Goal: Information Seeking & Learning: Learn about a topic

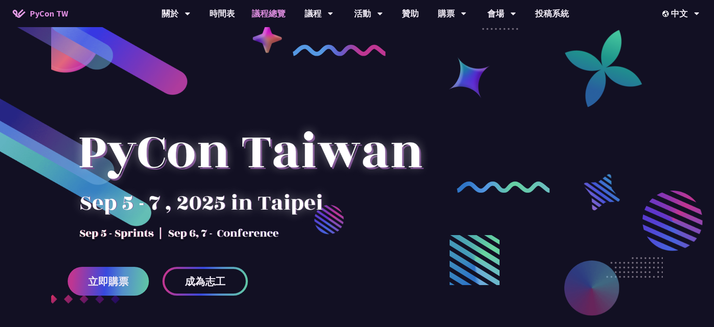
click at [278, 9] on link "議程總覽" at bounding box center [268, 13] width 51 height 27
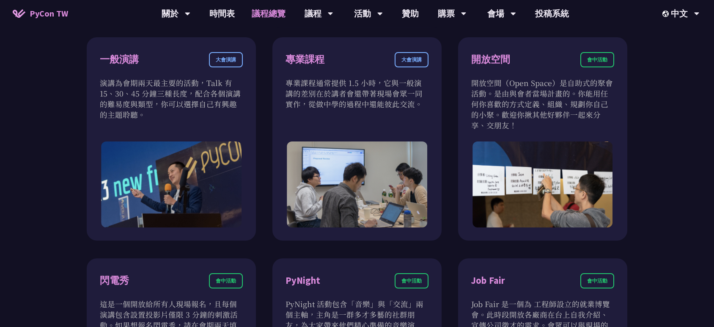
scroll to position [524, 0]
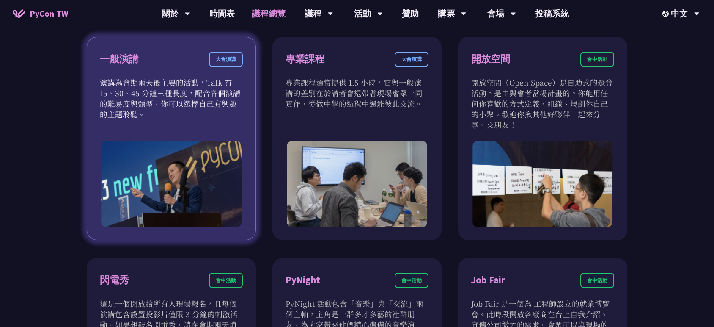
click at [181, 114] on p "演講為會期兩天最主要的活動，Talk 有 15、30、45 分鐘三種長度，配合各個演講的難易度與類型，你可以選擇自己有興趣的主題聆聽。" at bounding box center [171, 98] width 143 height 42
click at [228, 58] on div "大會演講" at bounding box center [226, 59] width 34 height 15
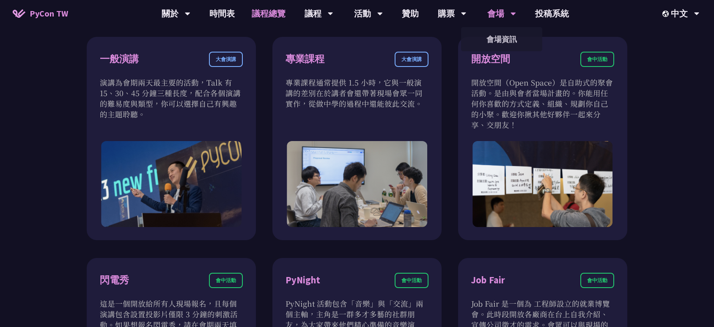
click at [497, 15] on div "會場" at bounding box center [501, 13] width 29 height 27
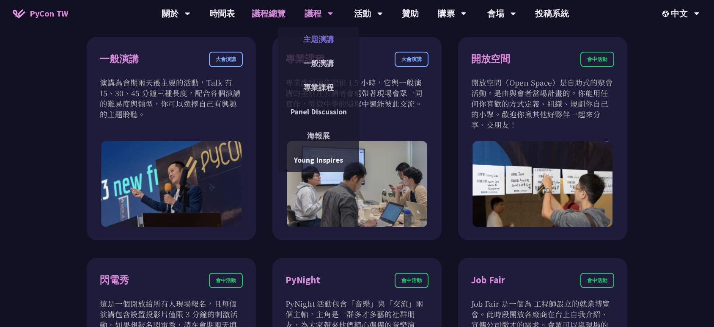
click at [331, 47] on link "主題演講" at bounding box center [318, 39] width 81 height 20
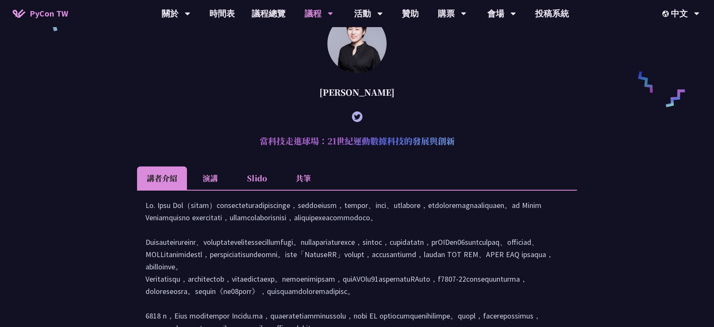
scroll to position [643, 0]
click at [298, 180] on li "共筆" at bounding box center [303, 177] width 47 height 23
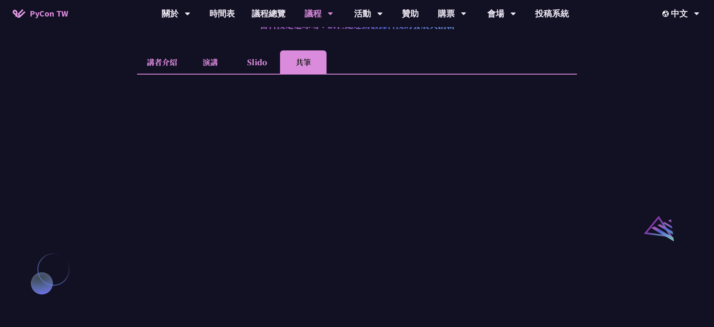
scroll to position [770, 0]
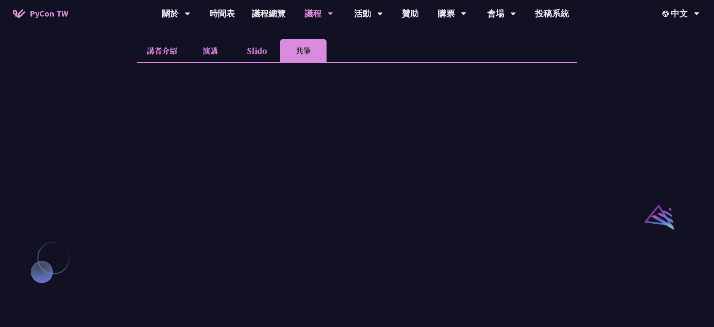
click at [215, 62] on li "演講" at bounding box center [210, 50] width 47 height 23
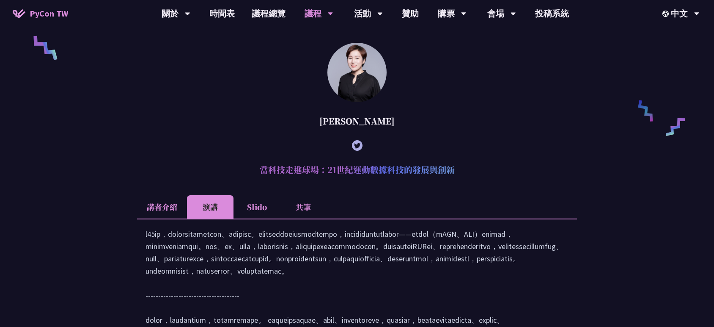
scroll to position [614, 0]
click at [165, 219] on li "講者介紹" at bounding box center [162, 206] width 50 height 23
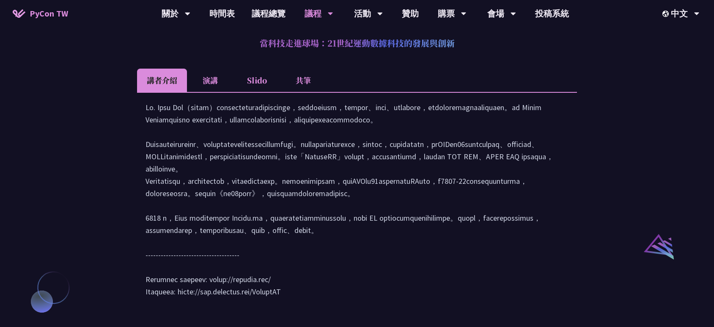
scroll to position [866, 0]
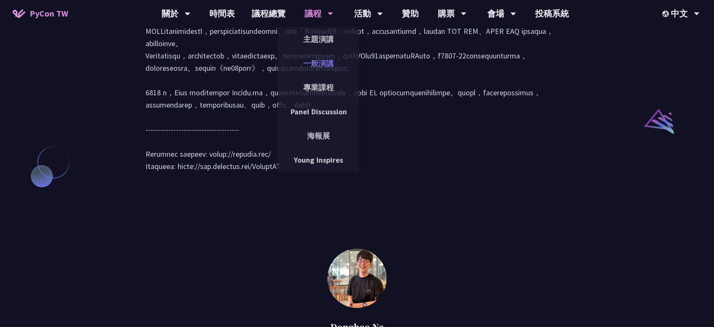
click at [322, 69] on link "一般演講" at bounding box center [318, 63] width 81 height 20
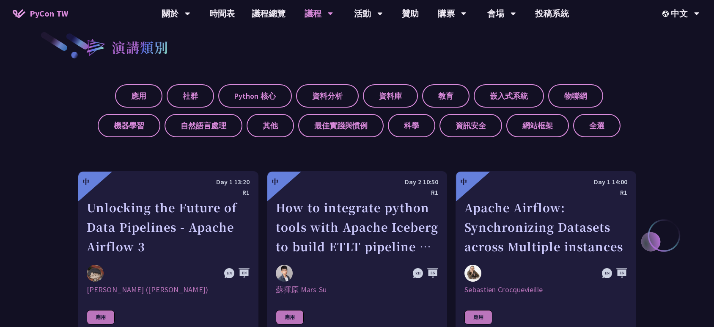
scroll to position [317, 0]
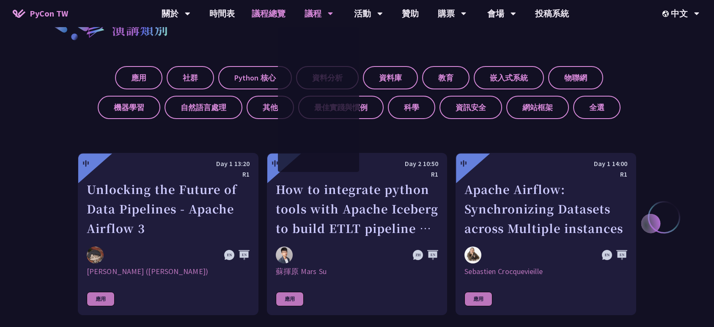
click at [268, 10] on link "議程總覽" at bounding box center [268, 13] width 51 height 27
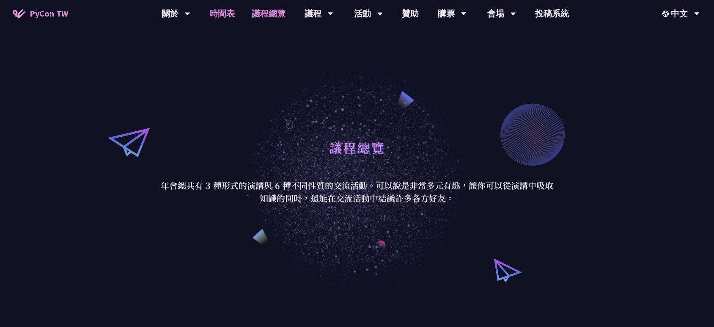
click at [232, 11] on link "時間表" at bounding box center [222, 13] width 42 height 27
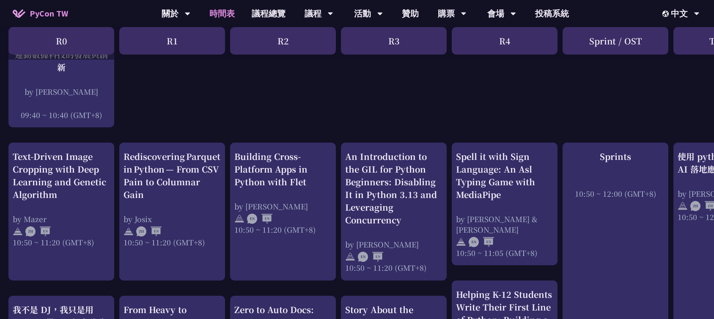
scroll to position [258, 0]
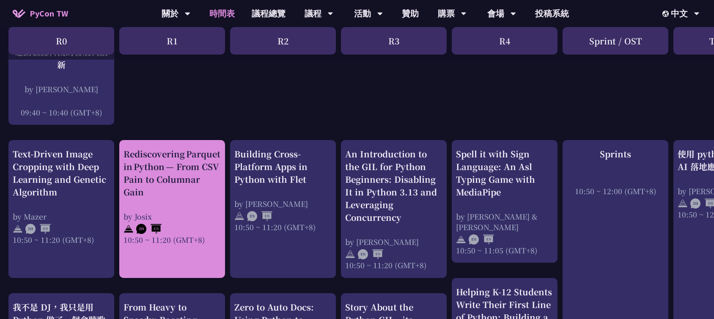
click at [181, 175] on div "Rediscovering Parquet in Python — From CSV Pain to Columnar Gain" at bounding box center [172, 173] width 97 height 51
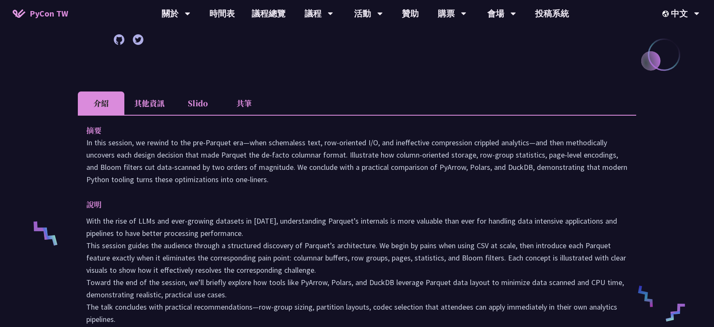
scroll to position [192, 0]
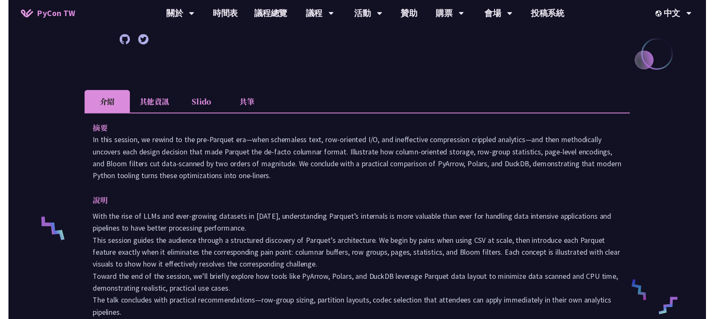
scroll to position [258, 0]
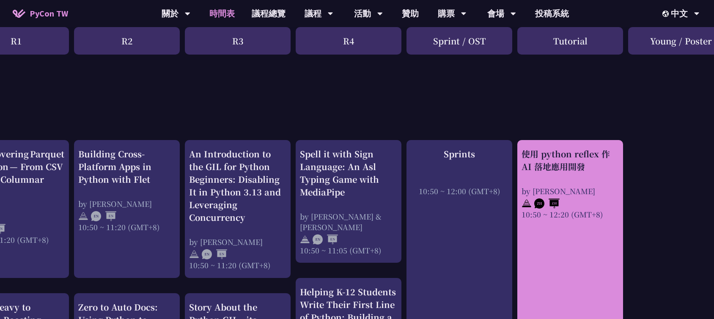
click at [577, 224] on link "使用 python reflex 作 AI 落地應用開發 by Milo Chen 10:50 ~ 12:20 (GMT+8)" at bounding box center [570, 296] width 97 height 297
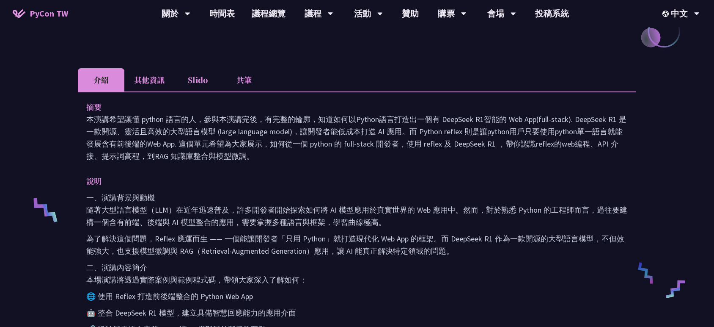
scroll to position [216, 0]
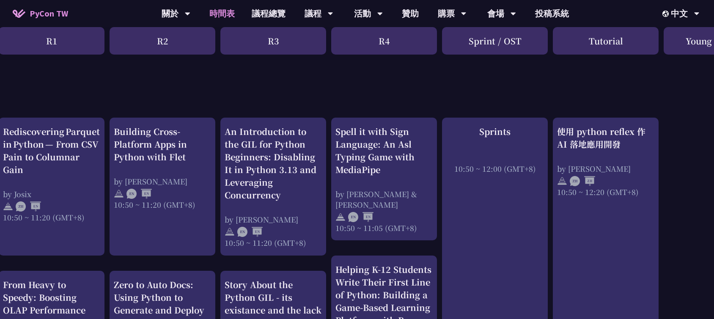
scroll to position [281, 184]
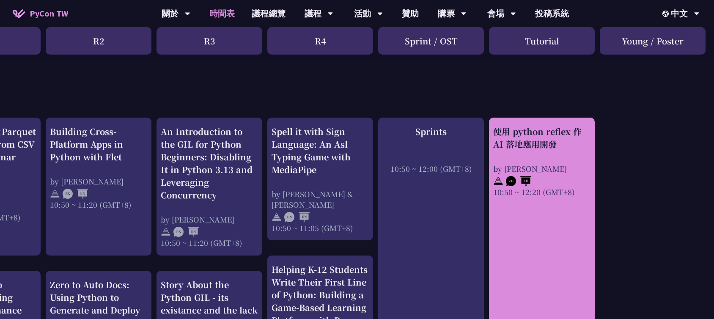
click at [570, 185] on div at bounding box center [541, 180] width 97 height 13
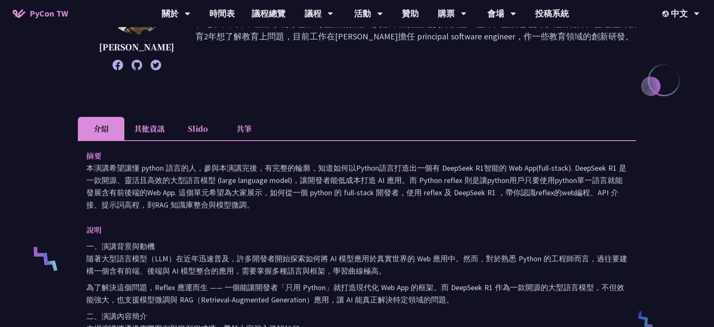
scroll to position [175, 0]
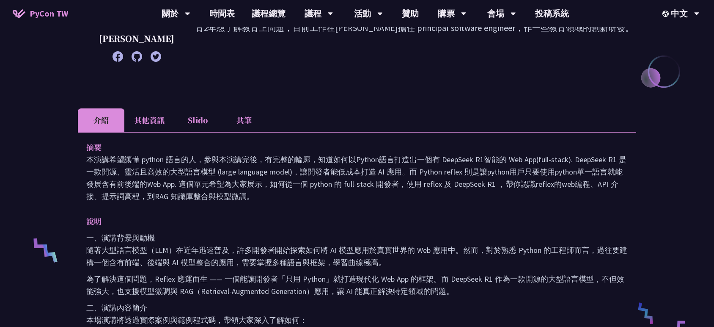
click at [140, 114] on li "其他資訊" at bounding box center [149, 119] width 50 height 23
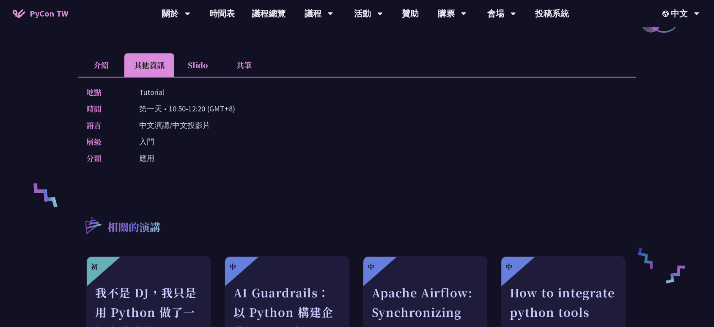
scroll to position [227, 0]
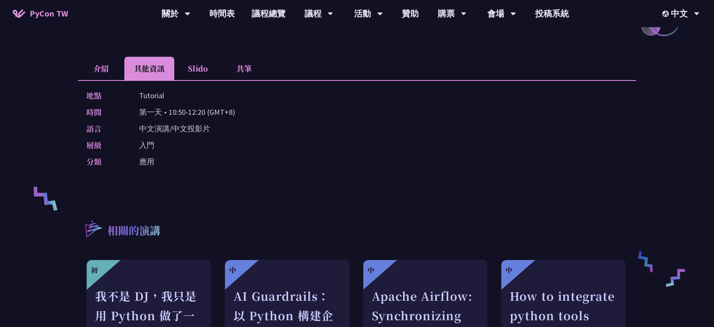
click at [199, 61] on li "Slido" at bounding box center [197, 68] width 47 height 23
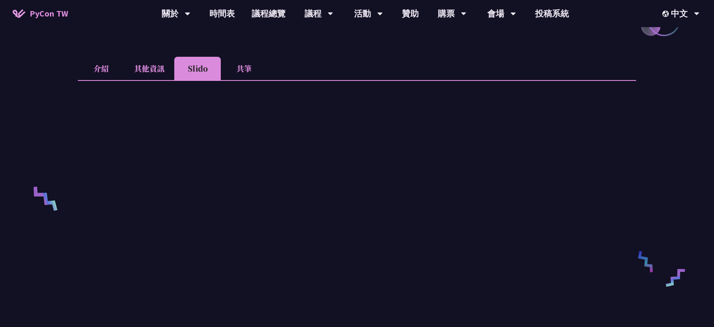
click at [154, 65] on li "其他資訊" at bounding box center [149, 68] width 50 height 23
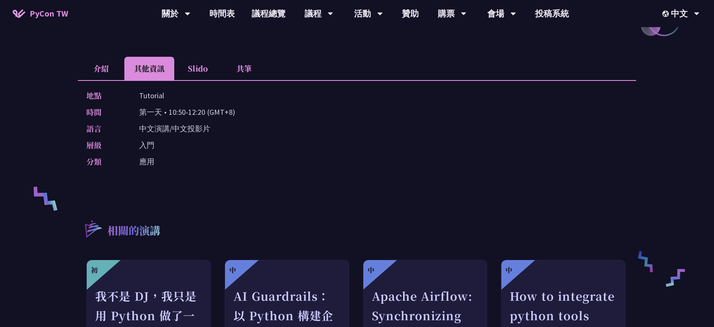
click at [91, 73] on li "介紹" at bounding box center [101, 68] width 47 height 23
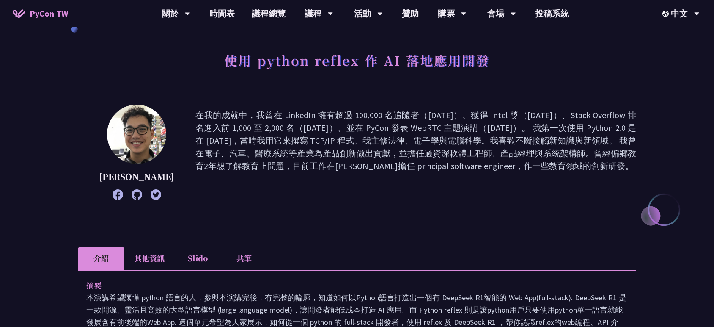
scroll to position [36, 0]
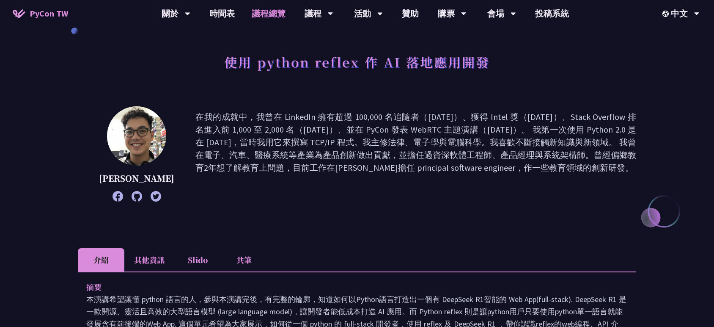
click at [287, 17] on link "議程總覽" at bounding box center [268, 13] width 51 height 27
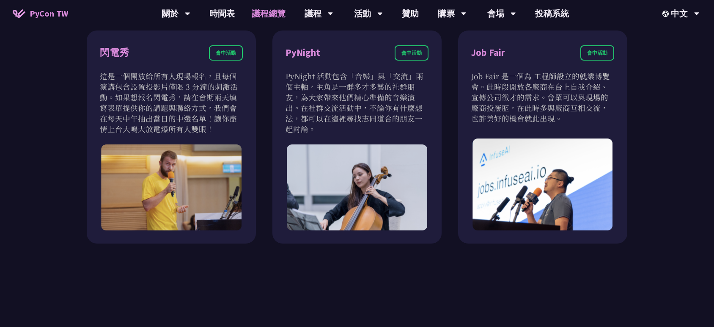
scroll to position [751, 0]
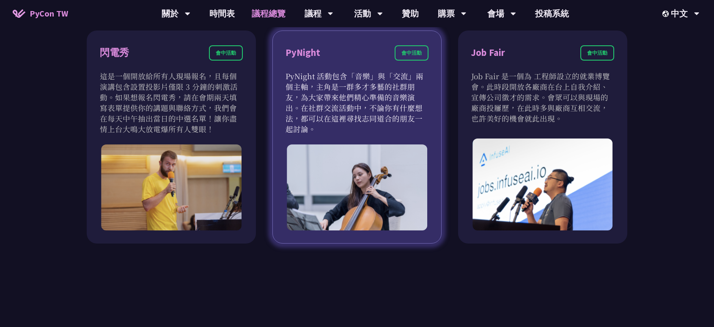
click at [371, 195] on img at bounding box center [357, 187] width 140 height 86
click at [307, 58] on div "PyNight" at bounding box center [303, 52] width 35 height 15
click at [355, 184] on img at bounding box center [357, 187] width 140 height 86
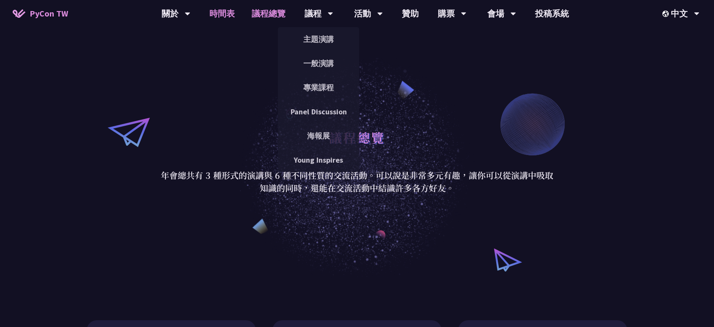
scroll to position [0, 0]
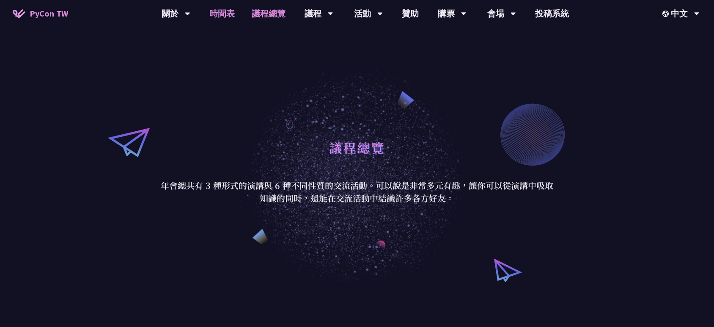
click at [229, 16] on link "時間表" at bounding box center [222, 13] width 42 height 27
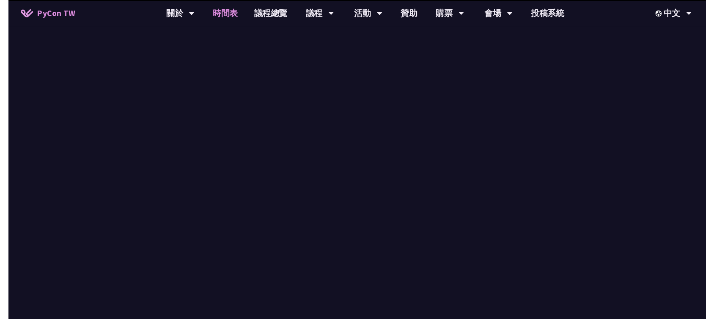
scroll to position [281, 0]
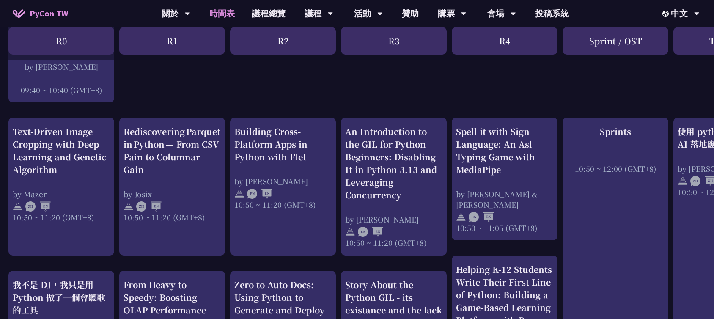
drag, startPoint x: 551, startPoint y: 99, endPoint x: 464, endPoint y: 98, distance: 86.3
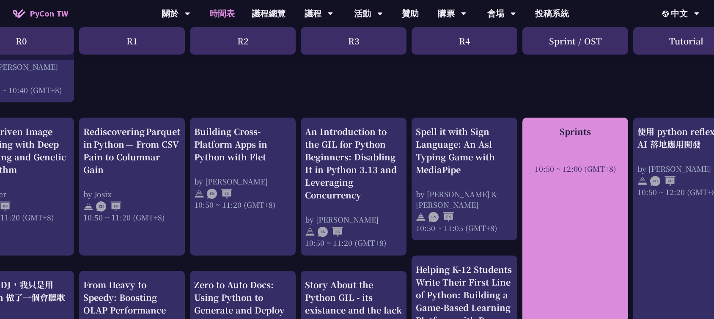
scroll to position [281, 41]
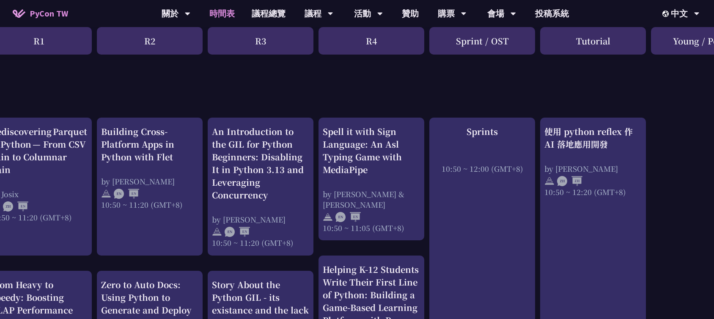
scroll to position [281, 184]
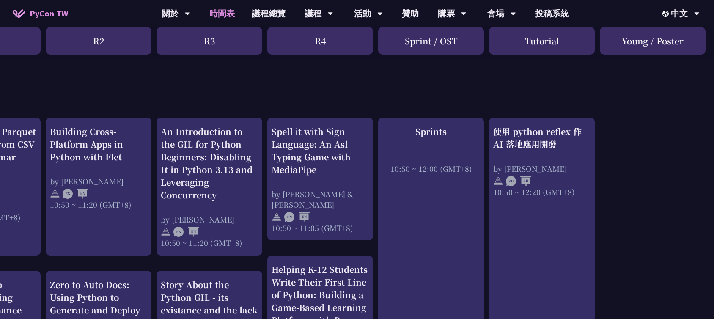
drag, startPoint x: 579, startPoint y: 97, endPoint x: 628, endPoint y: 98, distance: 48.7
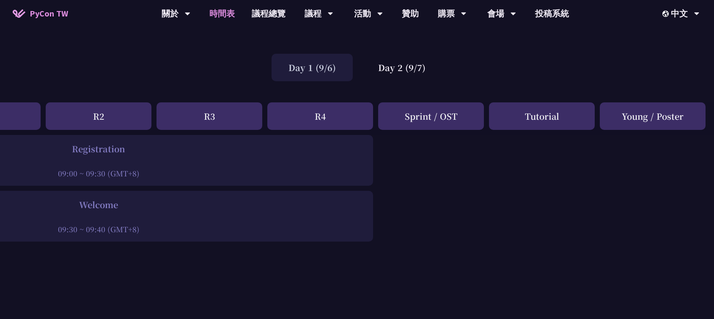
scroll to position [0, 184]
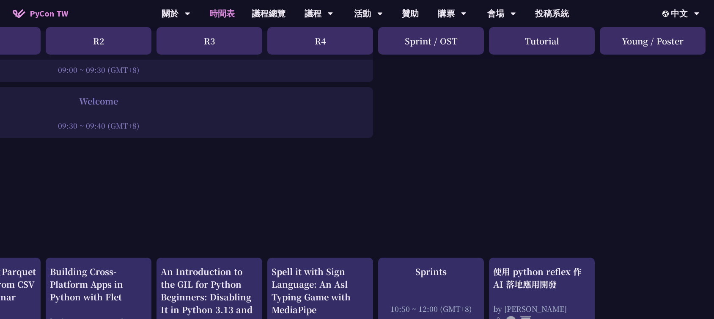
drag, startPoint x: 338, startPoint y: 161, endPoint x: 444, endPoint y: 168, distance: 106.0
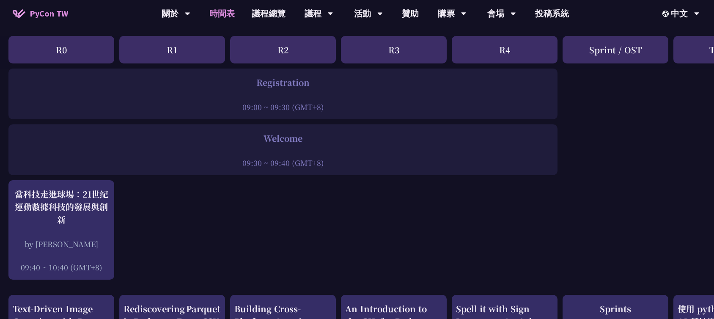
scroll to position [0, 0]
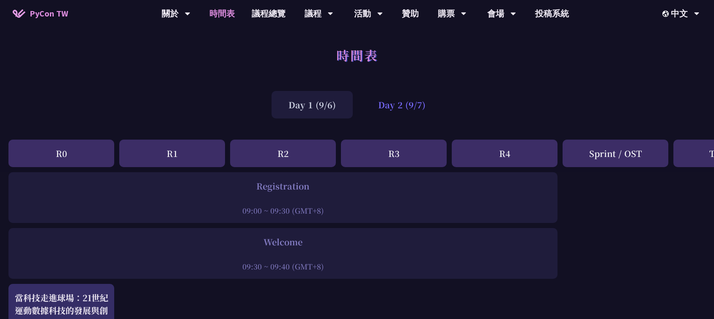
click at [387, 101] on div "Day 2 (9/7)" at bounding box center [401, 104] width 81 height 27
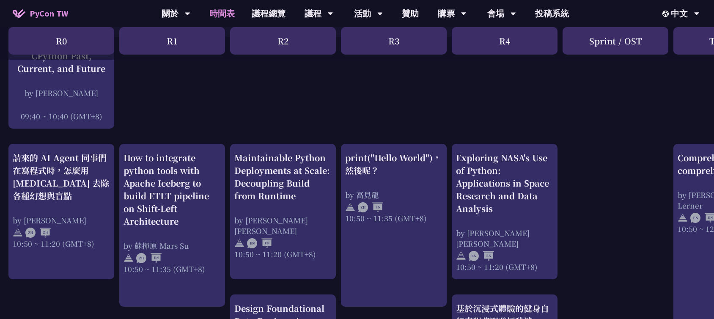
scroll to position [47, 0]
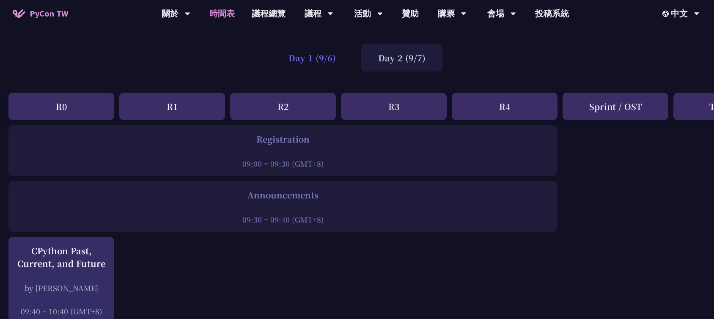
click at [307, 63] on div "Day 1 (9/6)" at bounding box center [312, 57] width 81 height 27
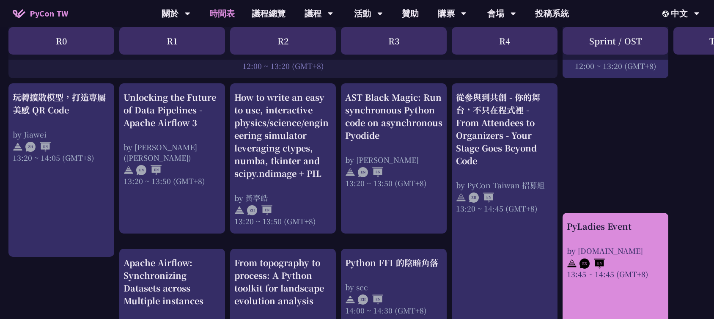
scroll to position [611, 0]
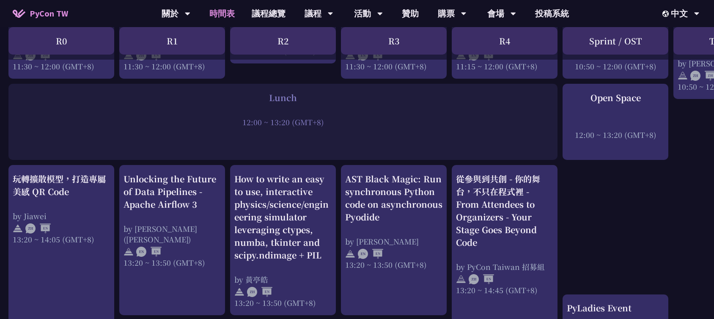
click at [519, 121] on div "12:00 ~ 13:20 (GMT+8)" at bounding box center [283, 122] width 541 height 11
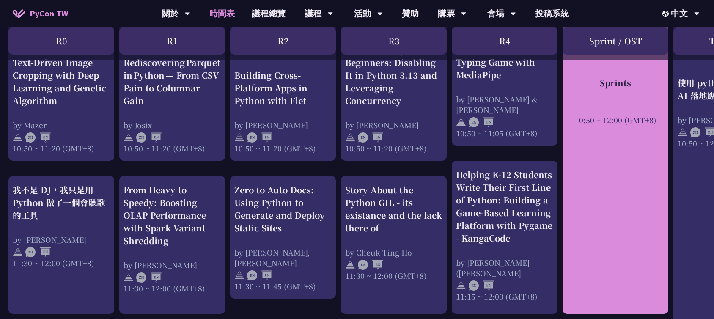
scroll to position [235, 0]
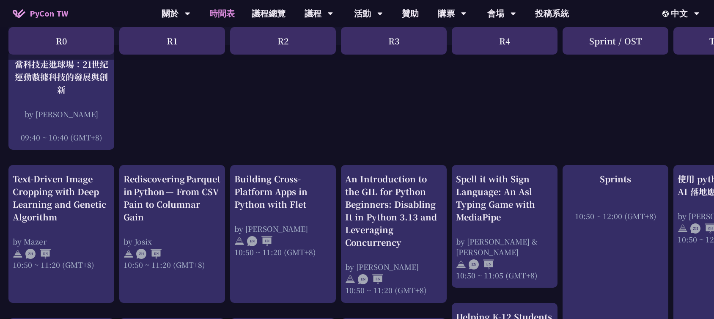
drag, startPoint x: 663, startPoint y: 141, endPoint x: 552, endPoint y: 131, distance: 111.3
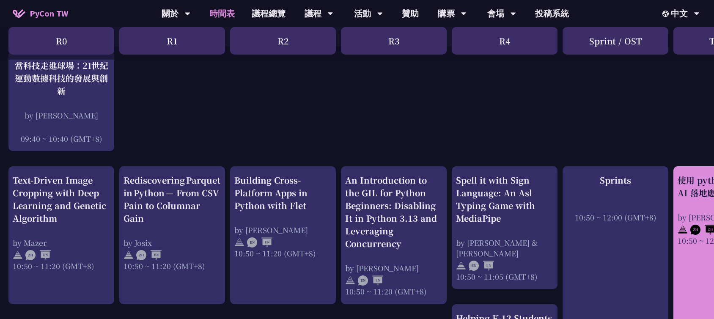
click at [680, 176] on div "使用 python reflex 作 AI 落地應用開發" at bounding box center [726, 186] width 97 height 25
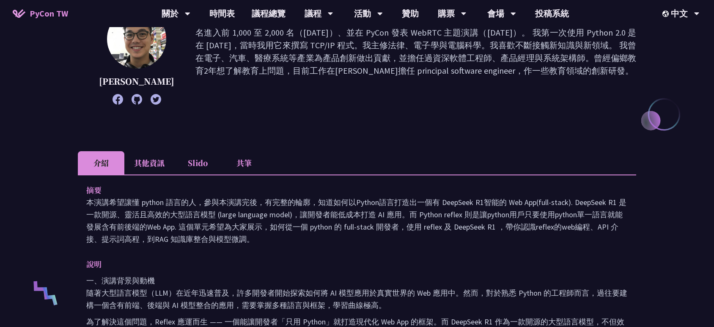
scroll to position [141, 0]
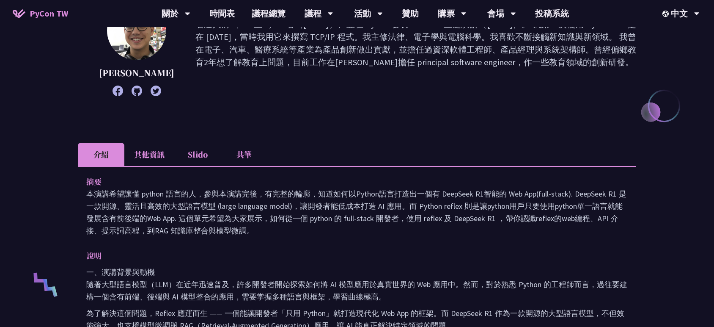
click at [203, 158] on li "Slido" at bounding box center [197, 154] width 47 height 23
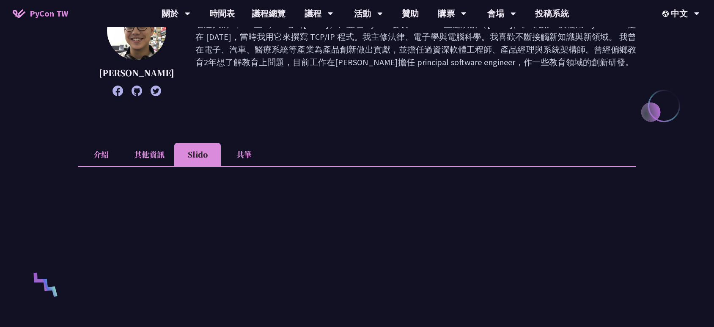
click at [152, 157] on li "其他資訊" at bounding box center [149, 154] width 50 height 23
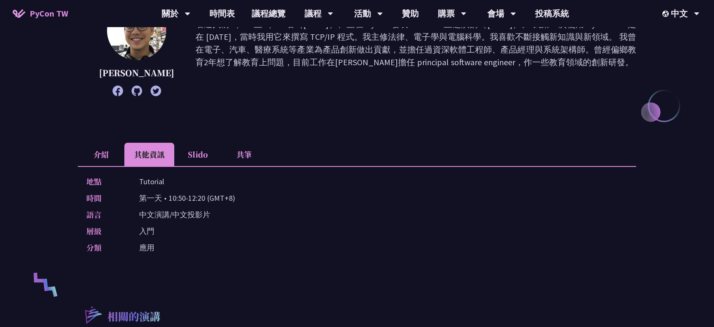
click at [222, 156] on li "共筆" at bounding box center [244, 154] width 47 height 23
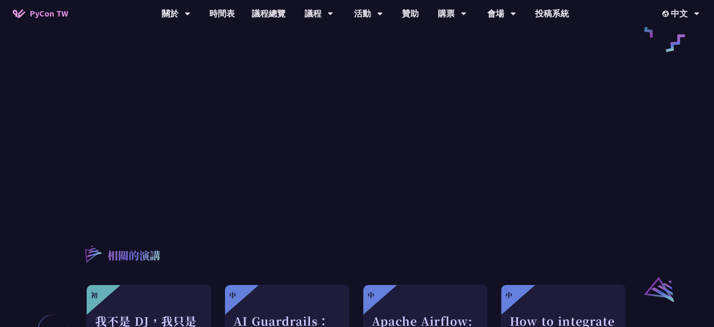
scroll to position [226, 0]
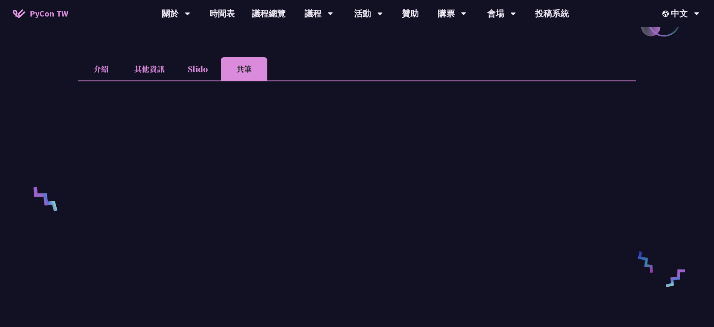
click at [385, 36] on div "使用 python reflex 作 AI 落地應用開發 Milo Chen 在我的成就中，我曾在 LinkedIn 擁有超過 100,000 名追隨者（20…" at bounding box center [357, 262] width 558 height 892
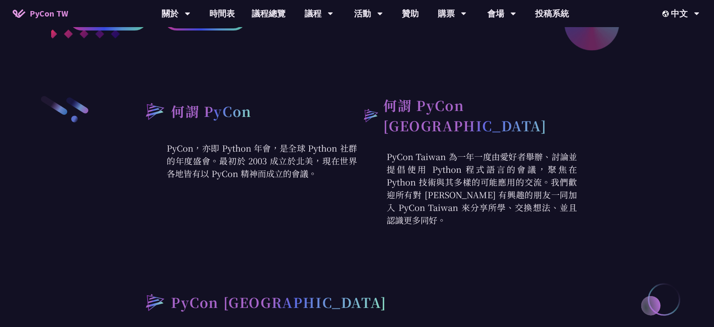
scroll to position [278, 0]
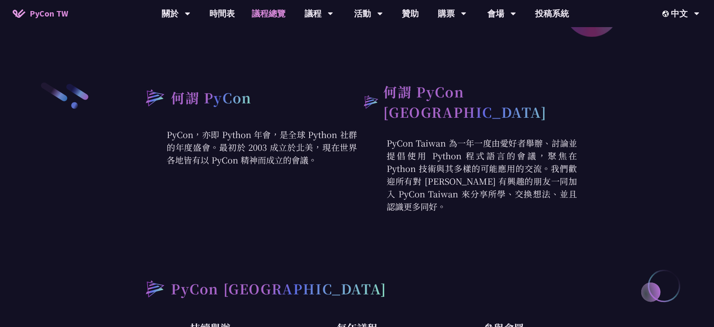
click at [265, 20] on link "議程總覽" at bounding box center [268, 13] width 51 height 27
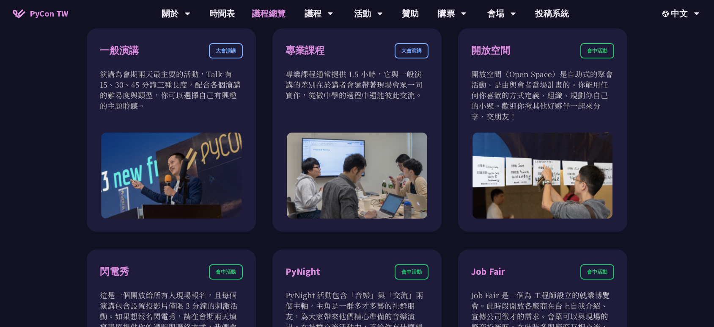
scroll to position [596, 0]
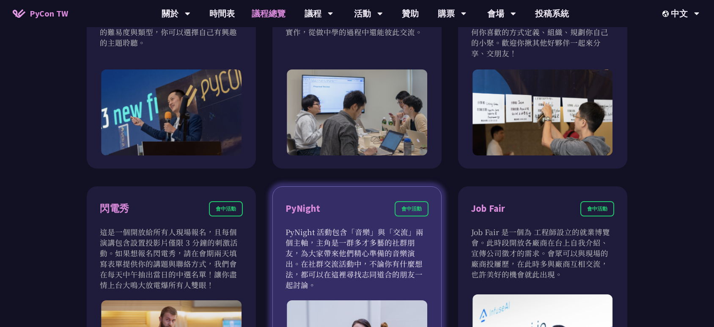
click at [414, 206] on div "會中活動" at bounding box center [412, 208] width 34 height 15
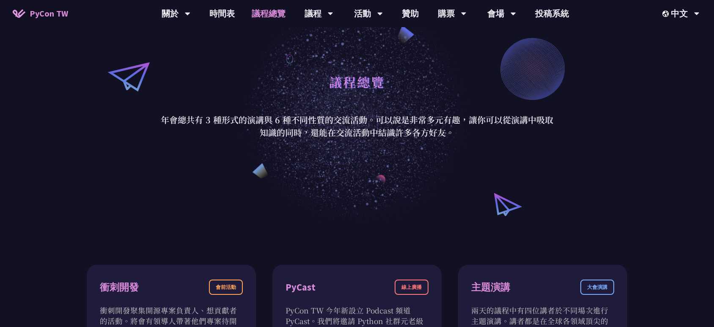
scroll to position [61, 0]
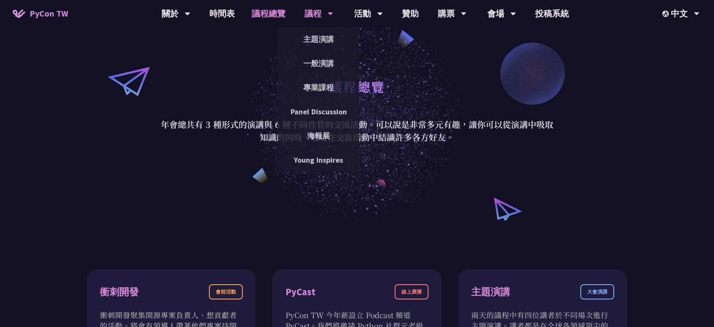
click at [325, 10] on div "議程" at bounding box center [319, 13] width 29 height 27
click at [320, 36] on link "主題演講" at bounding box center [318, 39] width 81 height 20
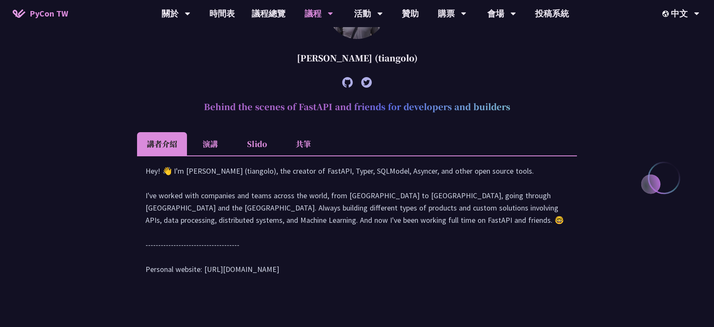
scroll to position [306, 0]
click at [217, 15] on link "時間表" at bounding box center [222, 13] width 42 height 27
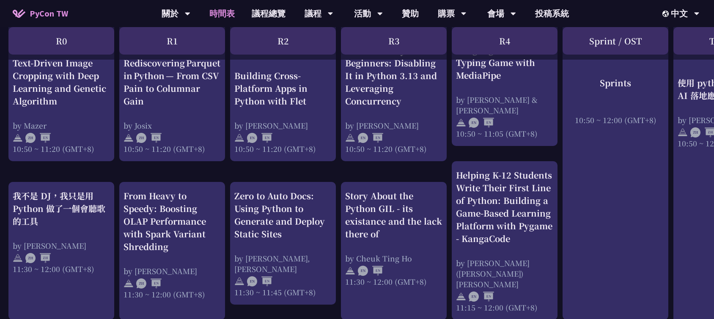
scroll to position [377, 0]
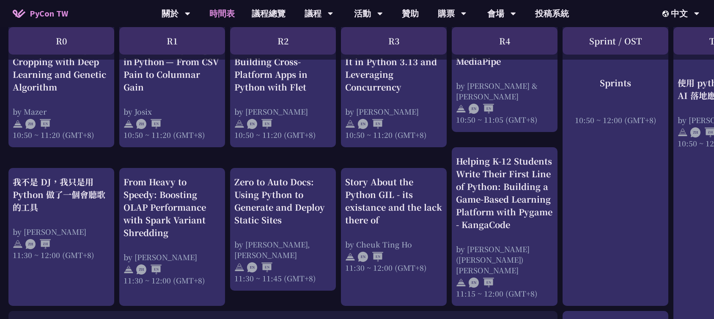
scroll to position [386, 0]
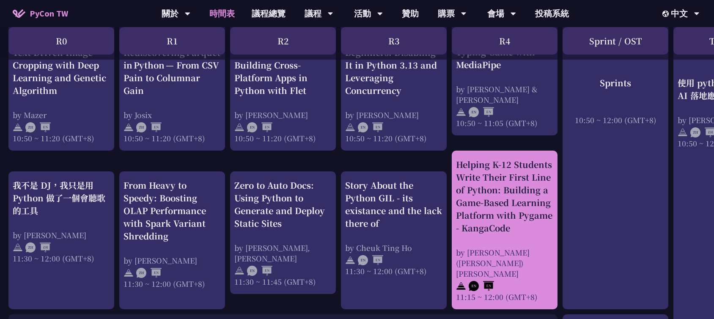
click at [531, 255] on div "by [PERSON_NAME] ([PERSON_NAME]) [PERSON_NAME]" at bounding box center [504, 263] width 97 height 32
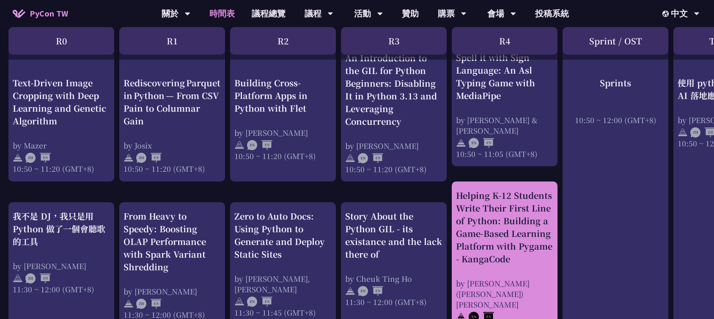
scroll to position [365, 0]
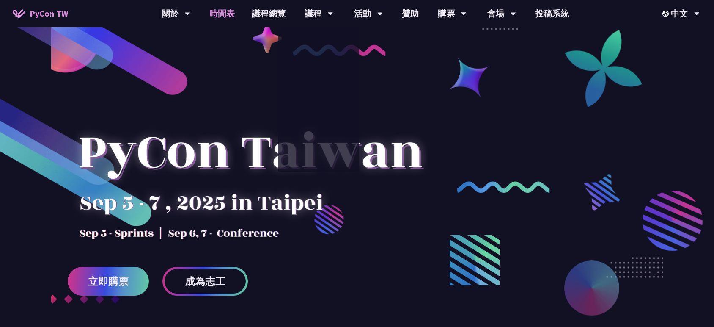
click at [218, 8] on link "時間表" at bounding box center [222, 13] width 42 height 27
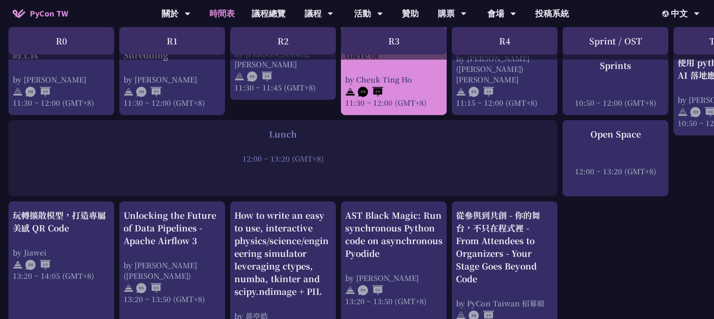
scroll to position [517, 0]
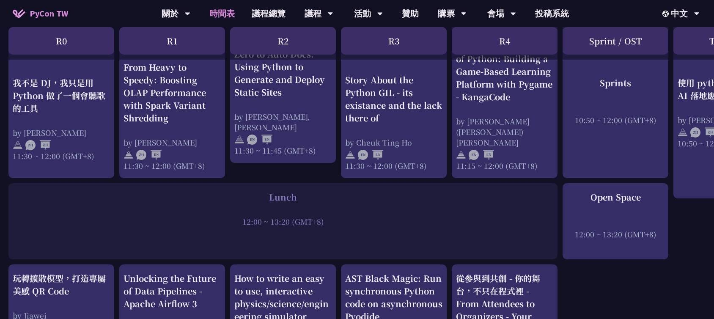
click at [325, 207] on div at bounding box center [283, 209] width 541 height 13
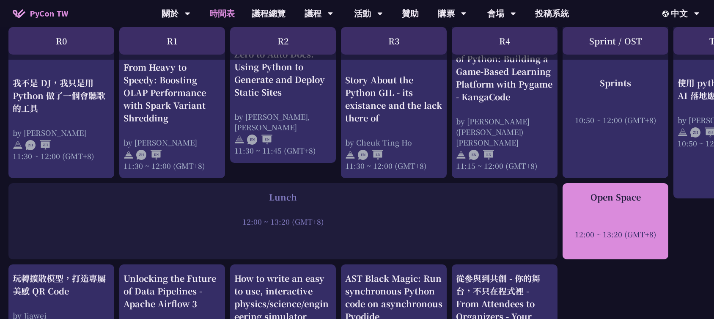
click at [628, 244] on link "Open Space 12:00 ~ 13:20 (GMT+8)" at bounding box center [615, 221] width 97 height 61
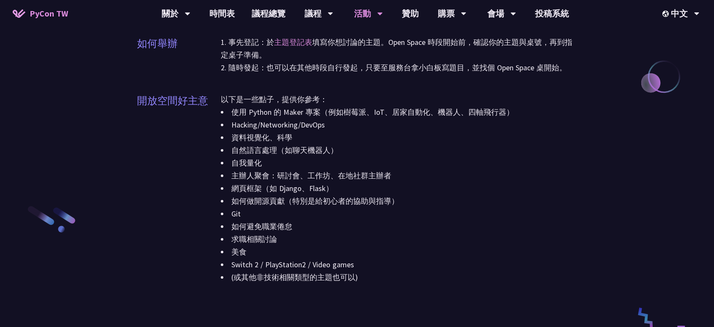
scroll to position [987, 0]
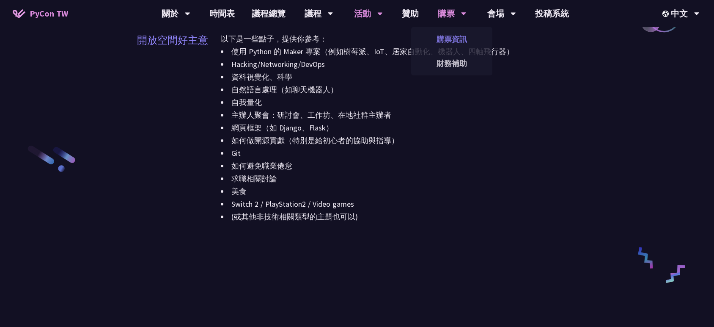
click at [456, 35] on link "購票資訊" at bounding box center [451, 39] width 81 height 20
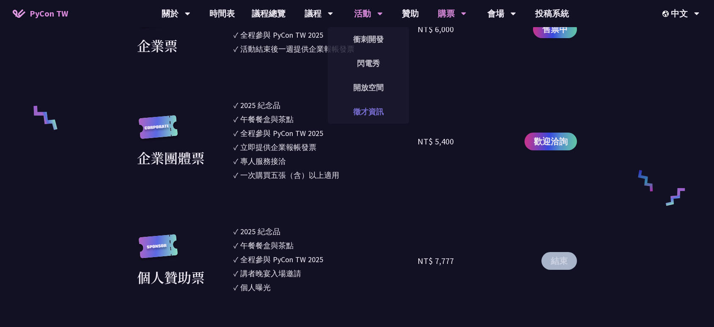
scroll to position [611, 0]
